Goal: Task Accomplishment & Management: Manage account settings

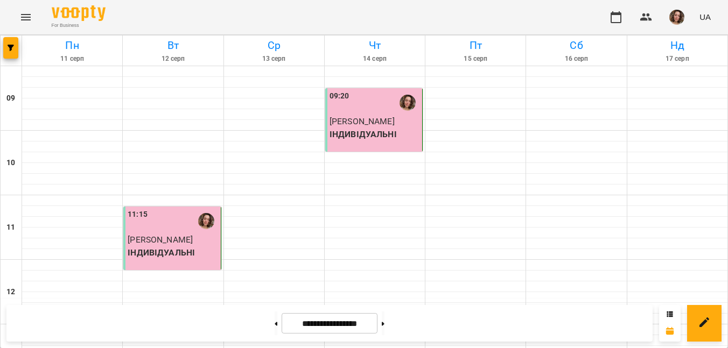
scroll to position [325, 0]
click at [384, 330] on button at bounding box center [383, 324] width 3 height 24
type input "**********"
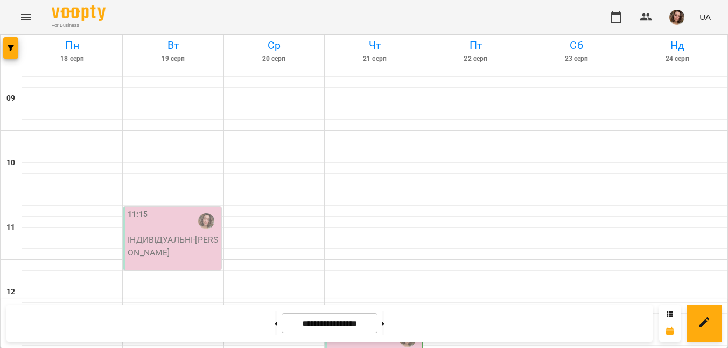
scroll to position [497, 0]
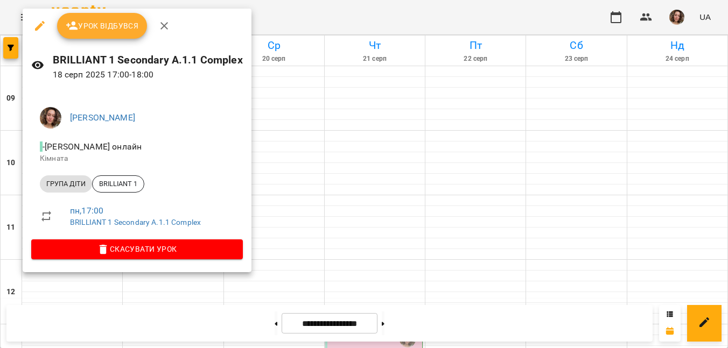
click at [133, 15] on button "Урок відбувся" at bounding box center [102, 26] width 90 height 26
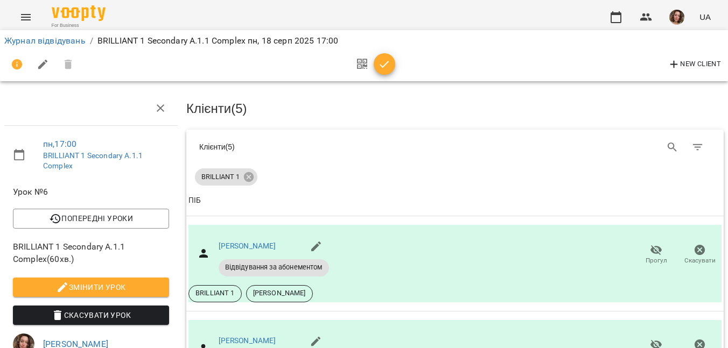
scroll to position [383, 0]
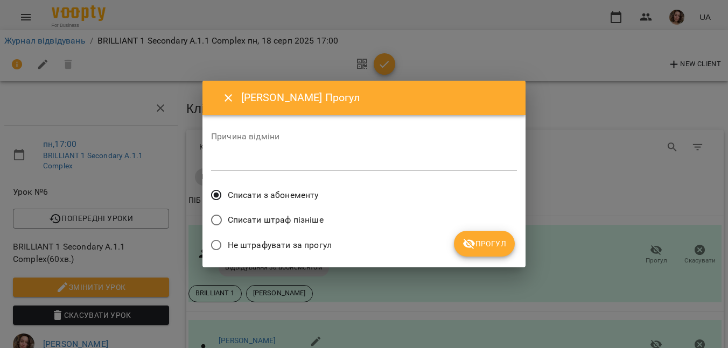
click at [495, 249] on span "Прогул" at bounding box center [484, 243] width 44 height 13
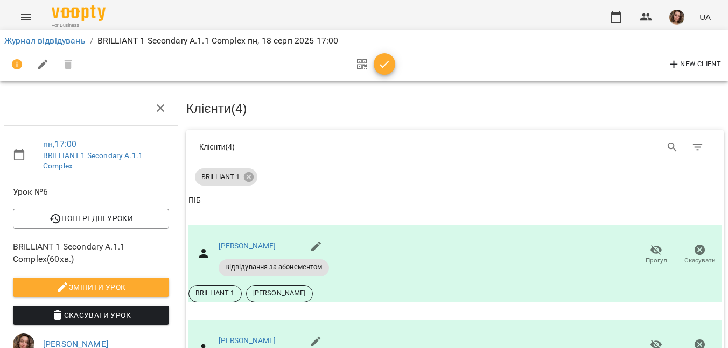
click at [384, 64] on icon "button" at bounding box center [384, 64] width 13 height 13
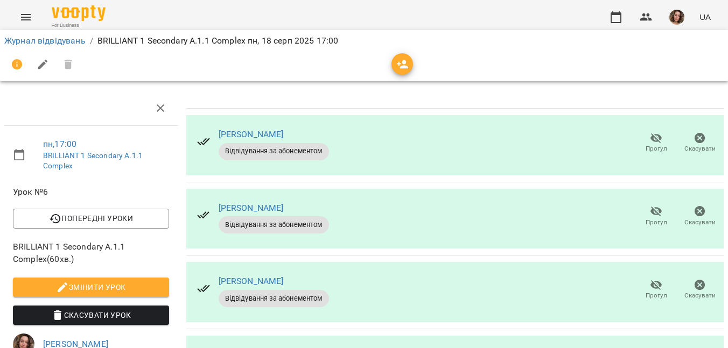
scroll to position [284, 0]
